Goal: Task Accomplishment & Management: Use online tool/utility

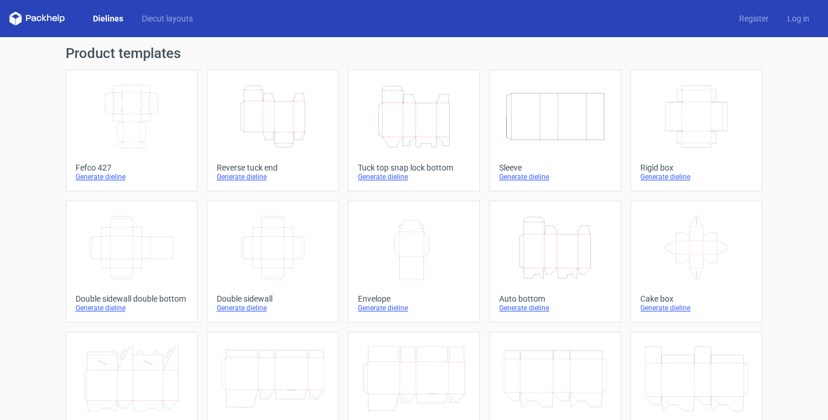
scroll to position [80, 0]
click at [401, 116] on icon "Height Depth Width" at bounding box center [413, 116] width 103 height 65
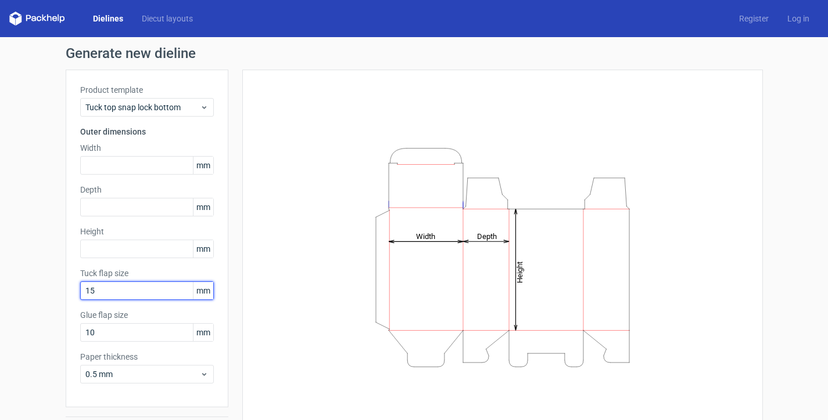
click at [107, 289] on input "15" at bounding box center [147, 291] width 134 height 19
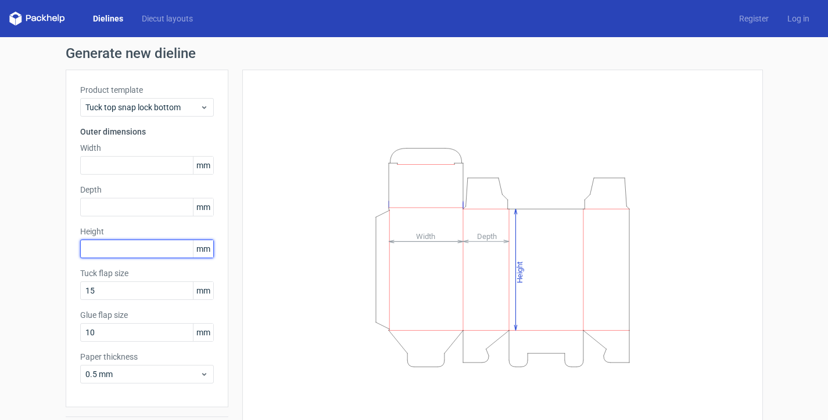
click at [100, 248] on input "text" at bounding box center [147, 249] width 134 height 19
type input "142"
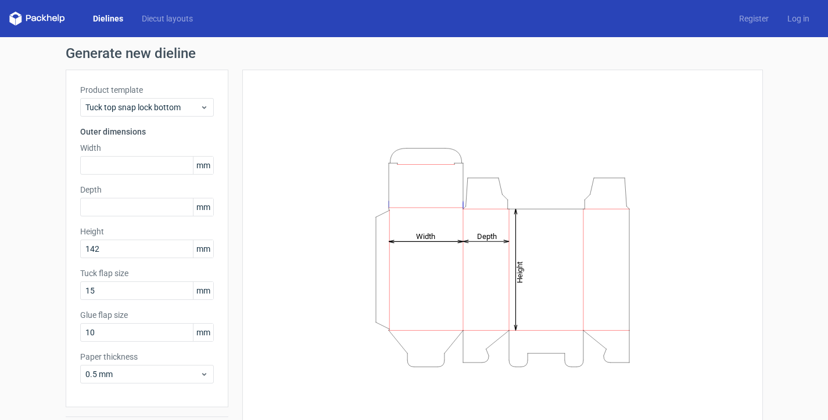
click at [33, 236] on div "Generate new dieline Product template Tuck top snap lock bottom Outer dimension…" at bounding box center [414, 246] width 828 height 418
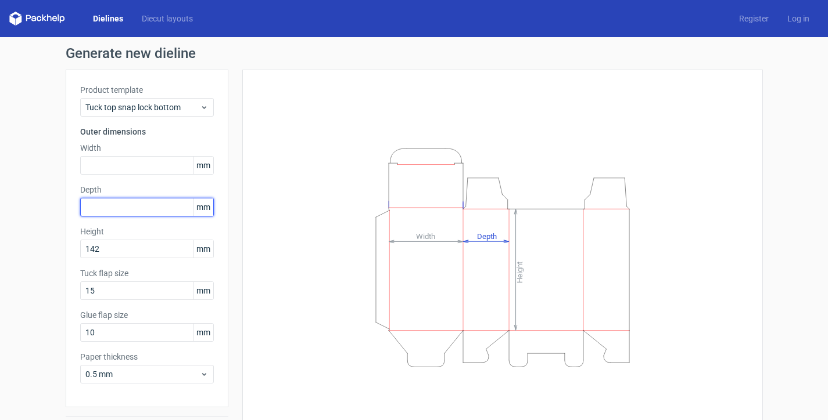
click at [106, 209] on input "text" at bounding box center [147, 207] width 134 height 19
type input "52"
click at [37, 211] on div "Generate new dieline Product template Tuck top snap lock bottom Outer dimension…" at bounding box center [414, 246] width 828 height 418
type textarea "52"
drag, startPoint x: 96, startPoint y: 207, endPoint x: 38, endPoint y: 207, distance: 57.5
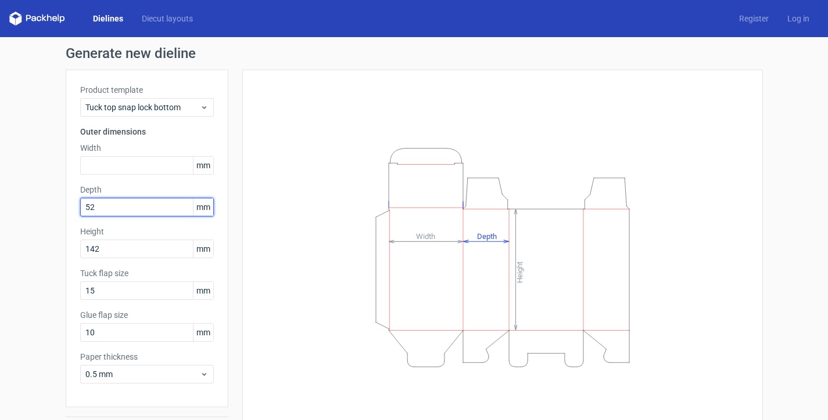
click at [38, 207] on div "Generate new dieline Product template Tuck top snap lock bottom Outer dimension…" at bounding box center [414, 246] width 828 height 418
type input "66"
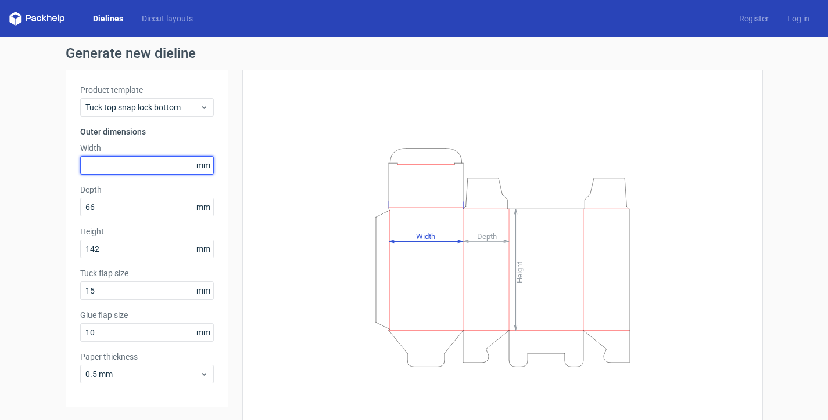
click at [127, 168] on input "text" at bounding box center [147, 165] width 134 height 19
type input "210"
click at [132, 373] on span "0.5 mm" at bounding box center [142, 375] width 114 height 12
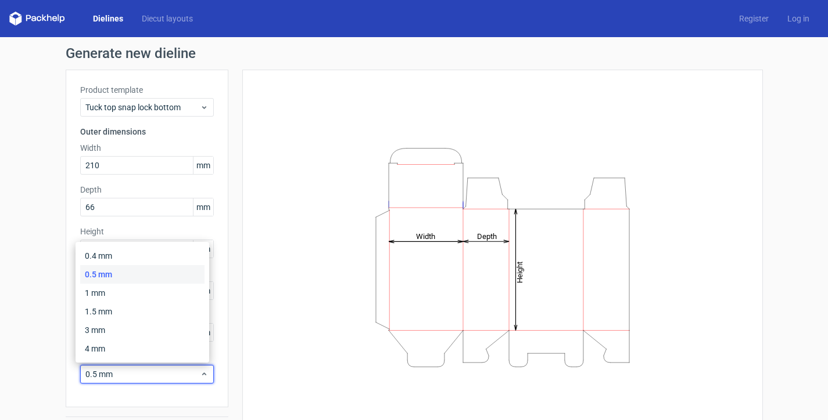
click at [120, 274] on div "0.5 mm" at bounding box center [142, 274] width 124 height 19
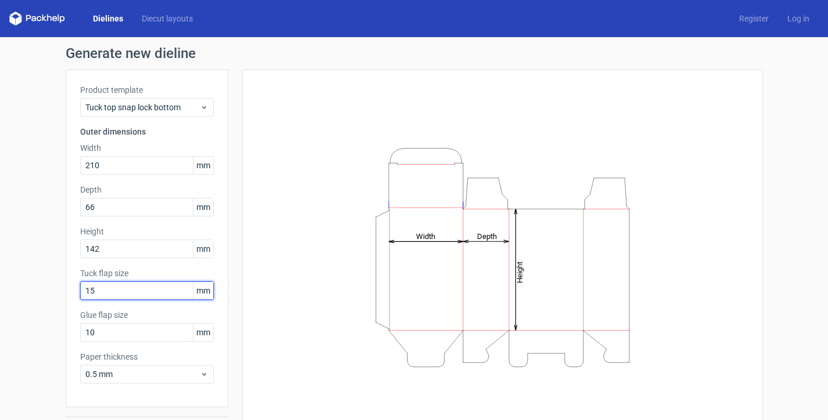
drag, startPoint x: 108, startPoint y: 292, endPoint x: 59, endPoint y: 291, distance: 49.4
click at [59, 291] on div "Generate new dieline Product template Tuck top snap lock bottom Outer dimension…" at bounding box center [414, 246] width 828 height 418
type input "25"
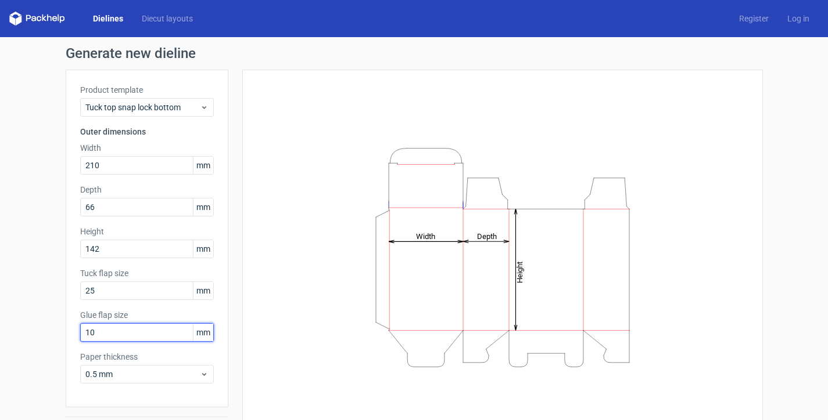
click at [91, 334] on input "10" at bounding box center [147, 332] width 134 height 19
type input "15"
click at [203, 296] on span "mm" at bounding box center [203, 290] width 20 height 17
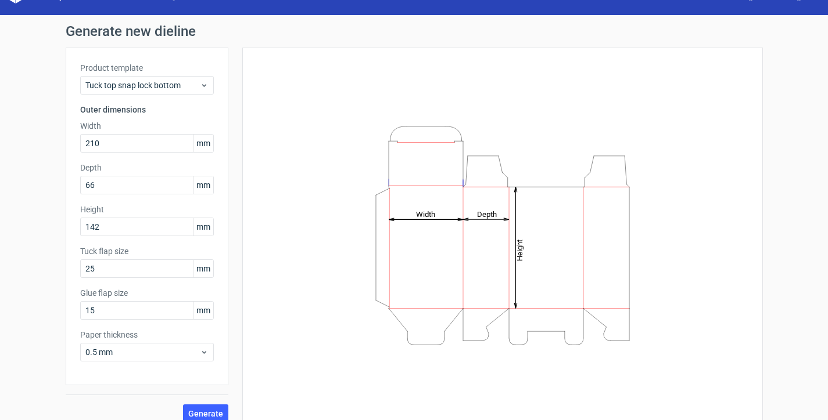
scroll to position [34, 0]
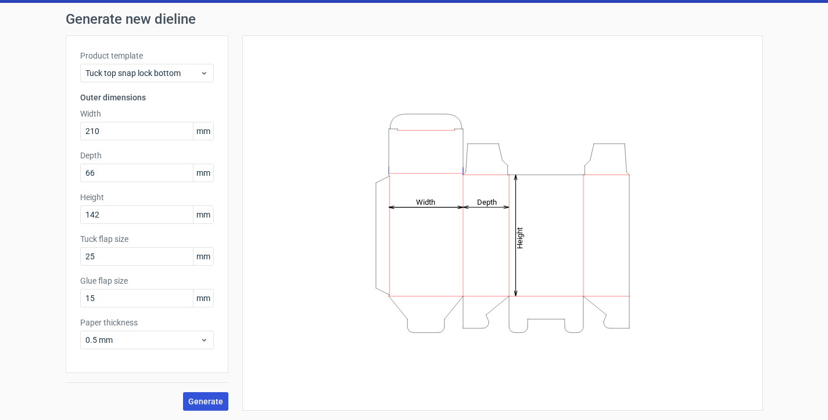
click at [188, 406] on span "Generate" at bounding box center [205, 402] width 35 height 8
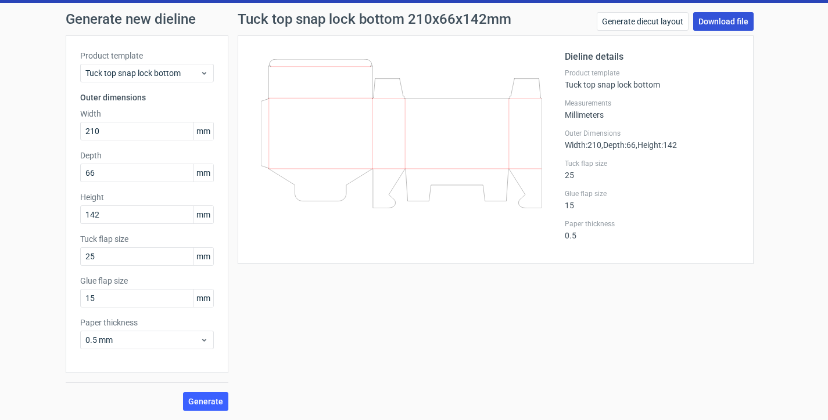
click at [730, 19] on link "Download file" at bounding box center [723, 21] width 60 height 19
